Goal: Find specific fact: Find specific fact

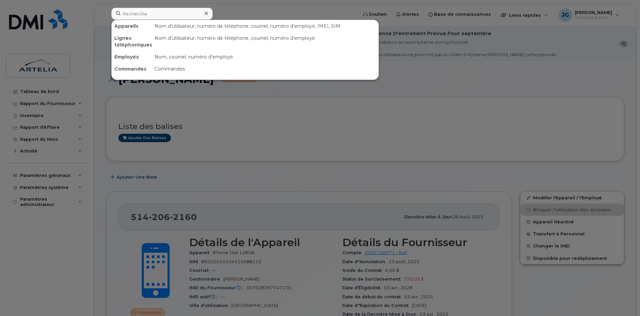
click at [162, 16] on input at bounding box center [161, 14] width 101 height 12
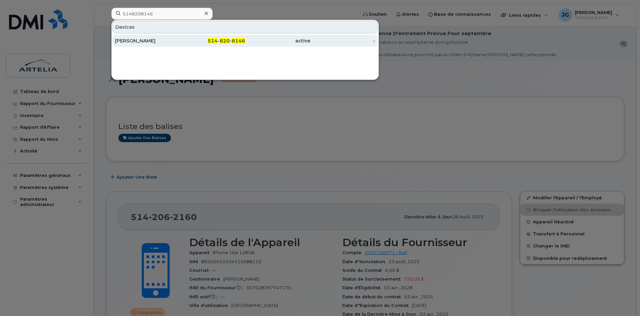
type input "5148208146"
click at [180, 37] on div "[PERSON_NAME]" at bounding box center [212, 41] width 65 height 12
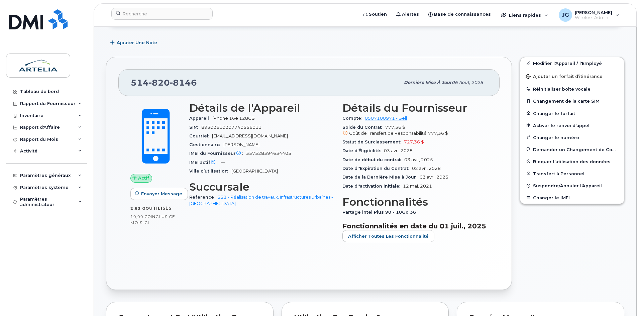
scroll to position [142, 0]
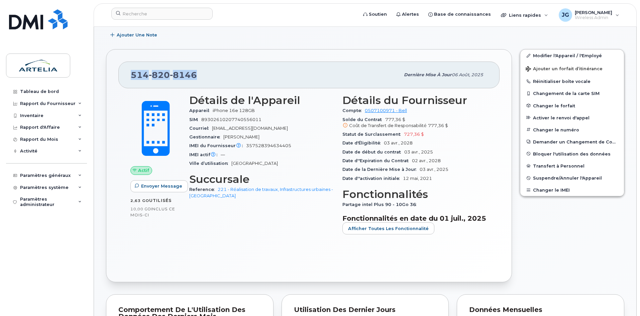
drag, startPoint x: 206, startPoint y: 74, endPoint x: 97, endPoint y: 67, distance: 109.5
copy span "[PHONE_NUMBER]"
